Goal: Information Seeking & Learning: Check status

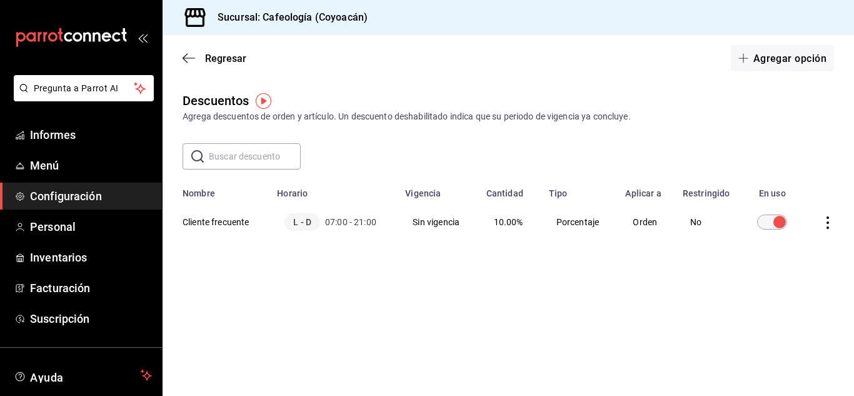
click at [337, 305] on main "Regresar Agregar opción Descuentos Agrega descuentos de orden y artículo. Un de…" at bounding box center [509, 215] width 692 height 361
click at [39, 164] on font "Menú" at bounding box center [44, 165] width 29 height 13
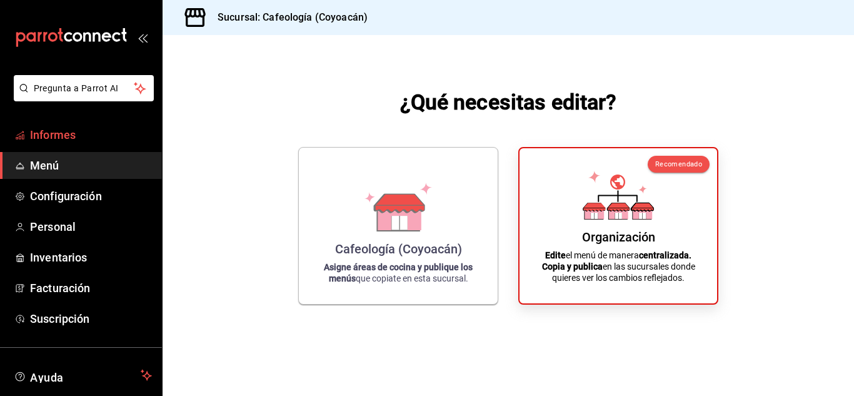
click at [53, 136] on font "Informes" at bounding box center [53, 134] width 46 height 13
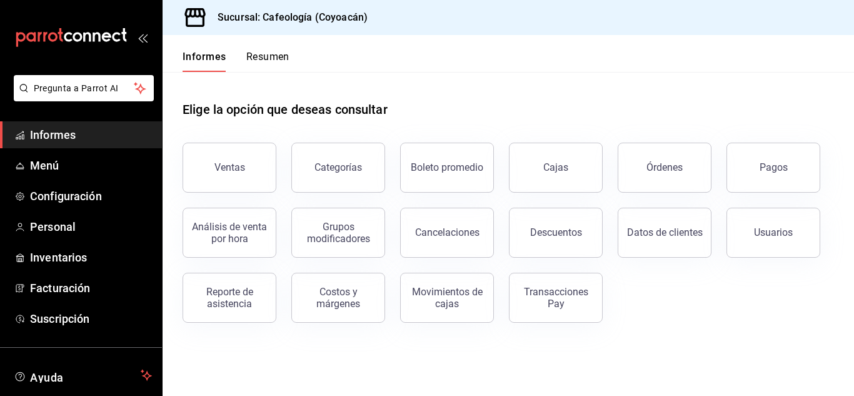
click at [681, 245] on button "Datos de clientes" at bounding box center [665, 233] width 94 height 50
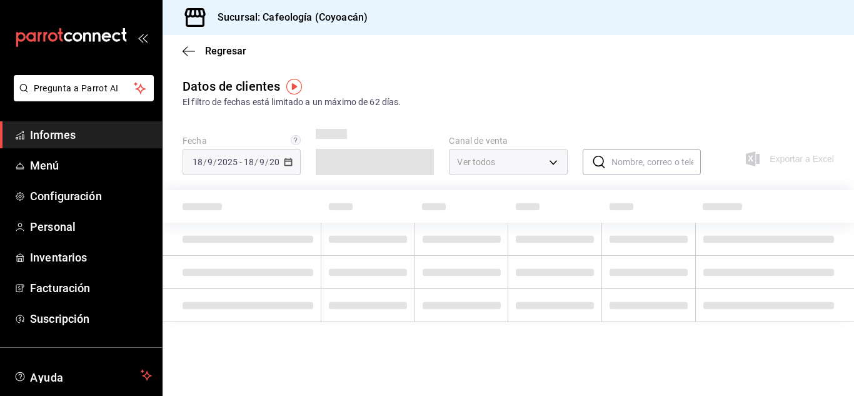
type input "PARROT,DIDI_FOOD,ONLINE"
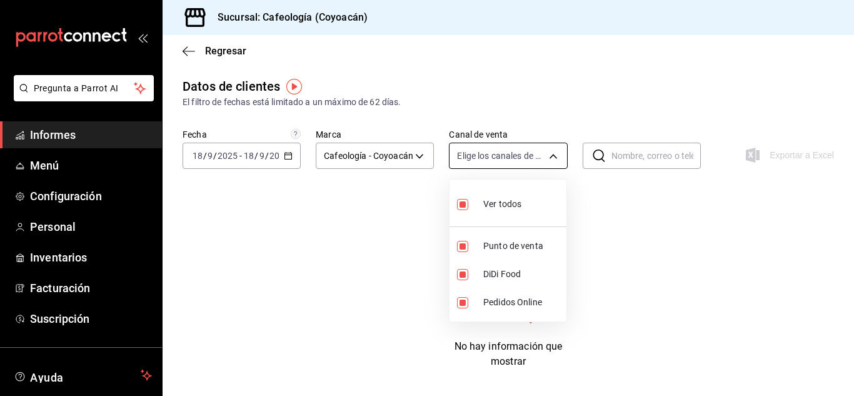
click at [519, 153] on body "Pregunta a Parrot AI Informes Menú Configuración Personal Inventarios Facturaci…" at bounding box center [427, 198] width 854 height 396
click at [547, 96] on div at bounding box center [427, 198] width 854 height 396
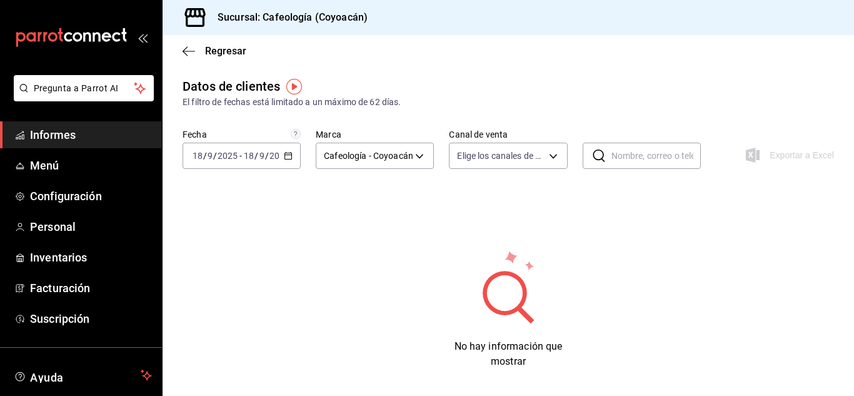
click at [618, 173] on div "Fecha [DATE] [DATE] - [DATE] [DATE] Marca Cafeología - [GEOGRAPHIC_DATA] 3bb419…" at bounding box center [509, 156] width 652 height 55
click at [613, 153] on input "text" at bounding box center [656, 155] width 89 height 25
click at [415, 220] on div "Datos de clientes El filtro de fechas está limitado a un máximo de 62 días. Fec…" at bounding box center [509, 223] width 692 height 292
click at [516, 277] on circle at bounding box center [505, 293] width 44 height 44
click at [361, 153] on body "Pregunta a Parrot AI Informes Menú Configuración Personal Inventarios Facturaci…" at bounding box center [427, 198] width 854 height 396
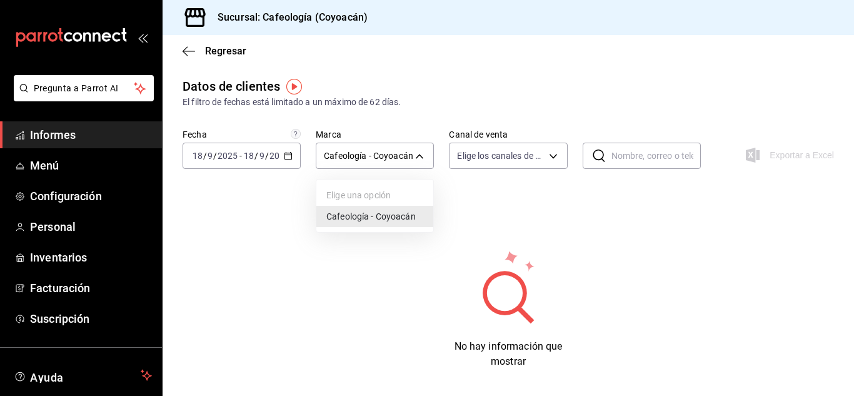
click at [377, 153] on div at bounding box center [427, 198] width 854 height 396
click at [605, 158] on icon at bounding box center [599, 155] width 15 height 15
click at [620, 157] on input "text" at bounding box center [656, 155] width 89 height 25
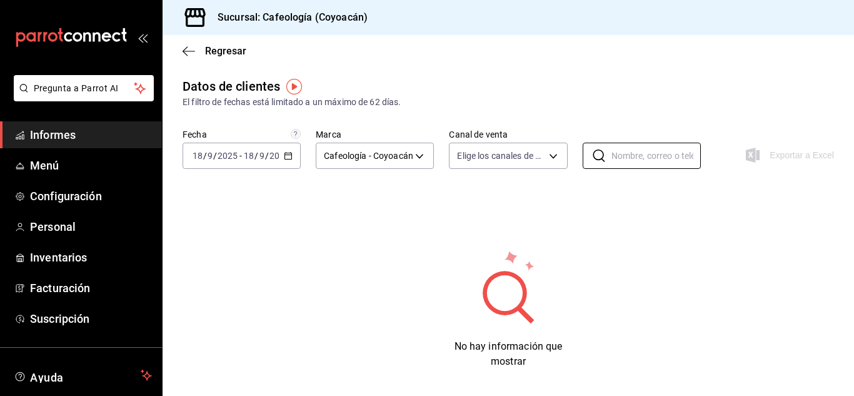
click at [692, 267] on div "No hay información que mostrar" at bounding box center [509, 309] width 652 height 120
click at [791, 155] on div "Exportar a Excel" at bounding box center [775, 155] width 118 height 28
click at [759, 159] on div "Exportar a Excel" at bounding box center [775, 155] width 118 height 28
click at [297, 89] on img "button" at bounding box center [294, 87] width 16 height 16
